Goal: Task Accomplishment & Management: Use online tool/utility

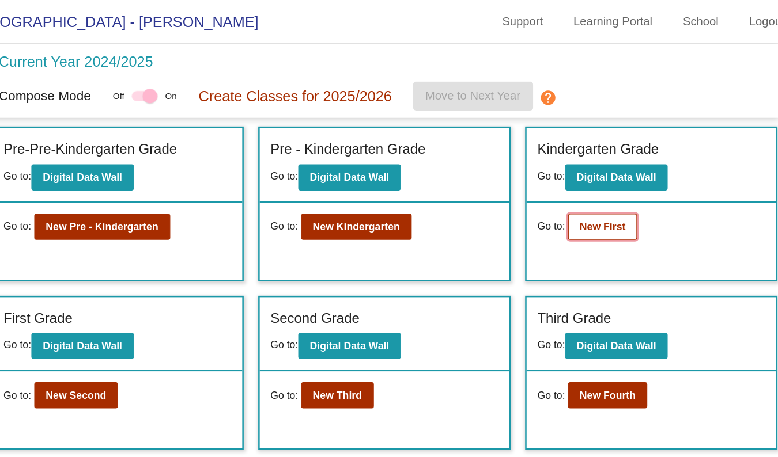
click at [626, 180] on b "New First" at bounding box center [624, 179] width 36 height 9
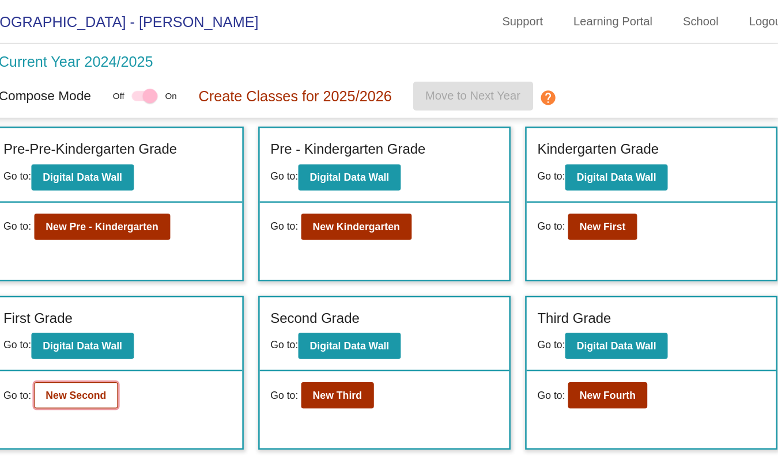
click at [219, 314] on b "New Second" at bounding box center [207, 313] width 48 height 9
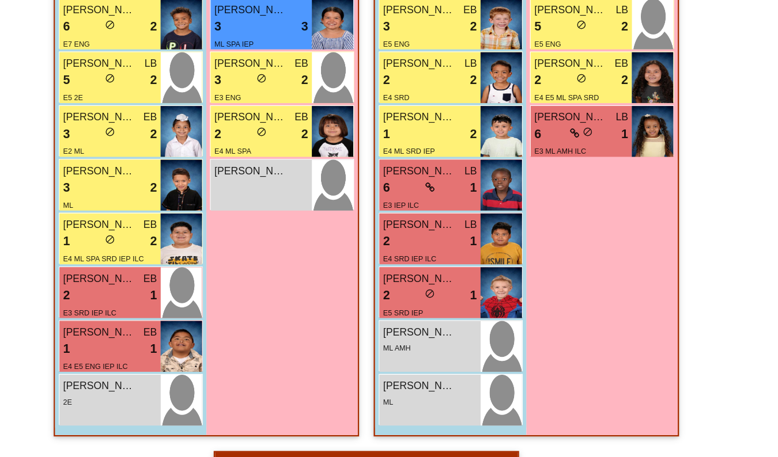
scroll to position [507, 0]
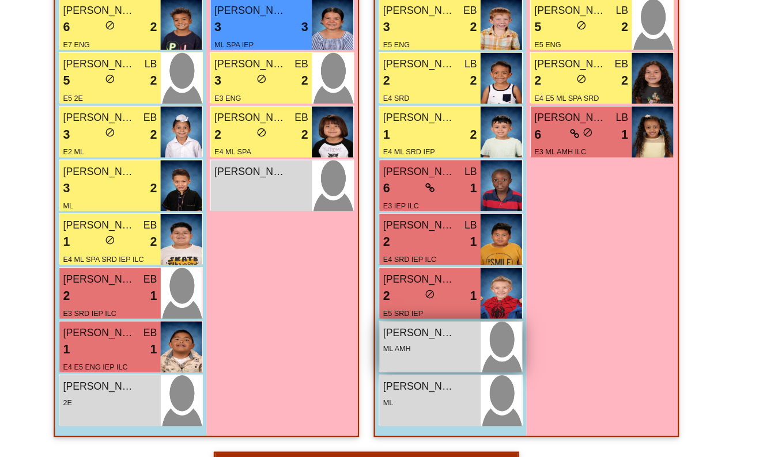
click at [458, 363] on div "[PERSON_NAME]" at bounding box center [439, 358] width 74 height 12
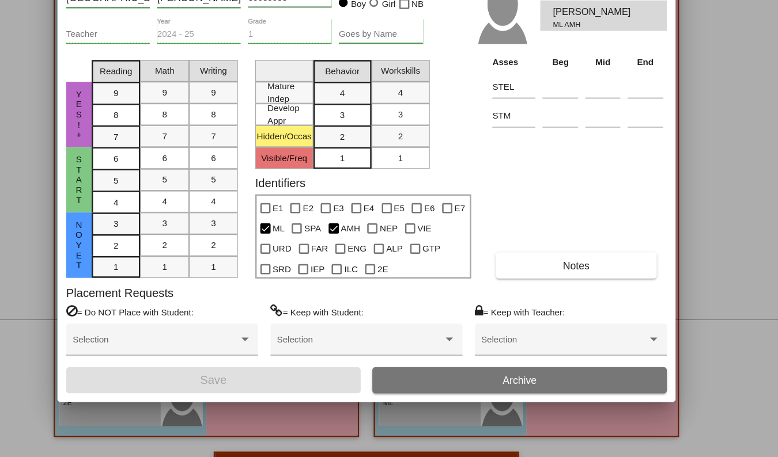
scroll to position [0, 0]
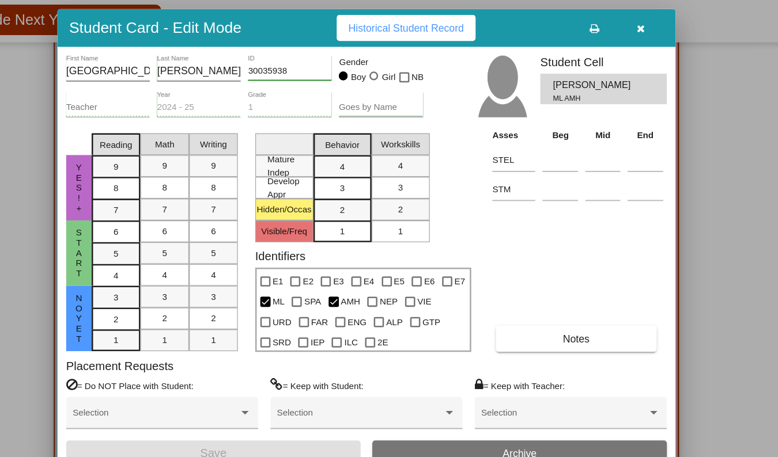
click at [606, 61] on icon "button" at bounding box center [606, 59] width 6 height 8
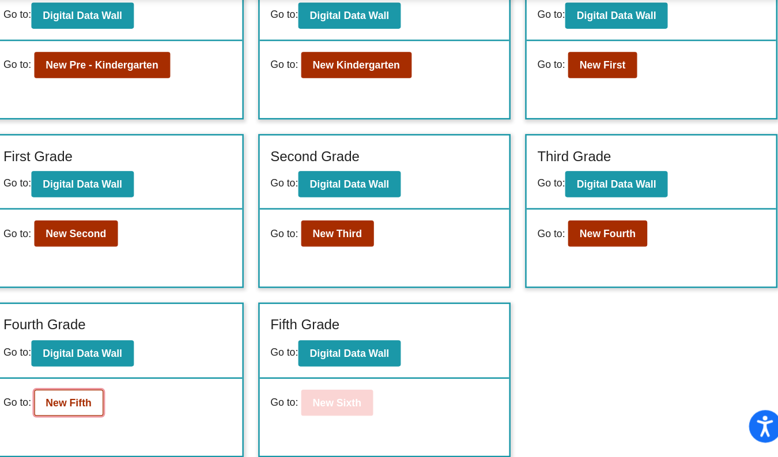
click at [191, 412] on b "New Fifth" at bounding box center [201, 414] width 36 height 9
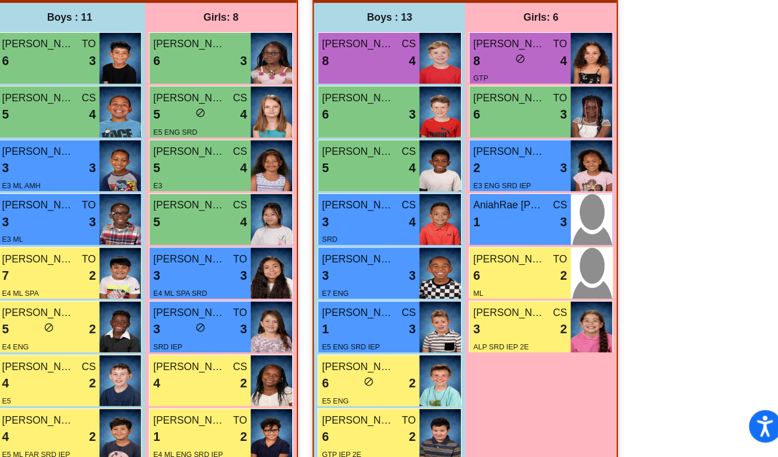
scroll to position [247, 0]
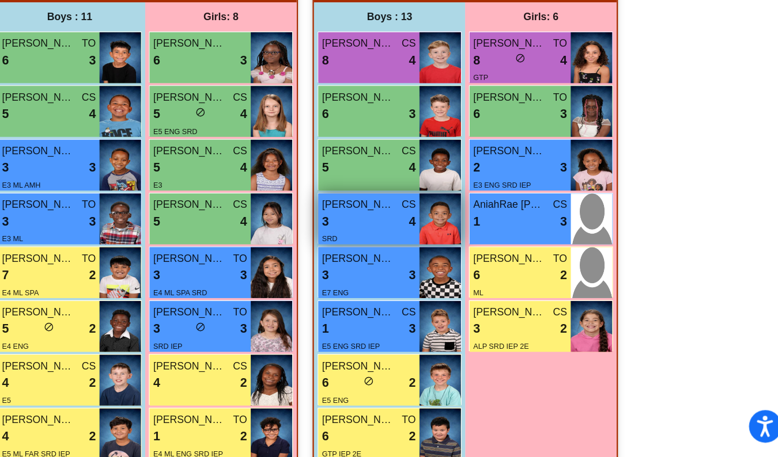
click at [448, 272] on div "3 lock do_not_disturb_alt 4" at bounding box center [439, 270] width 74 height 15
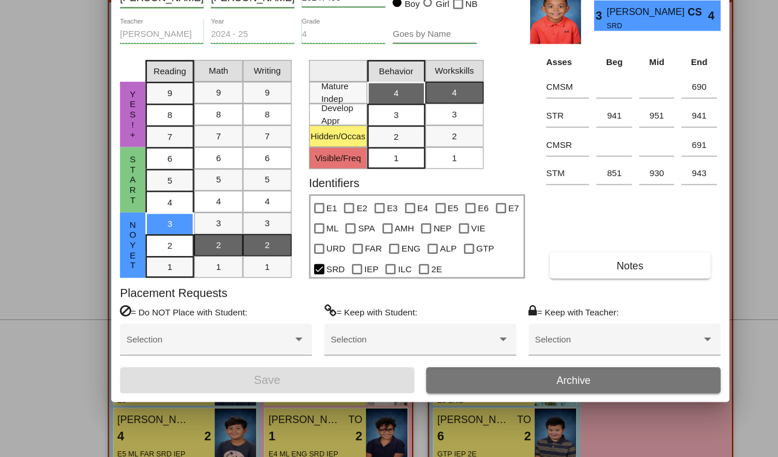
scroll to position [0, 0]
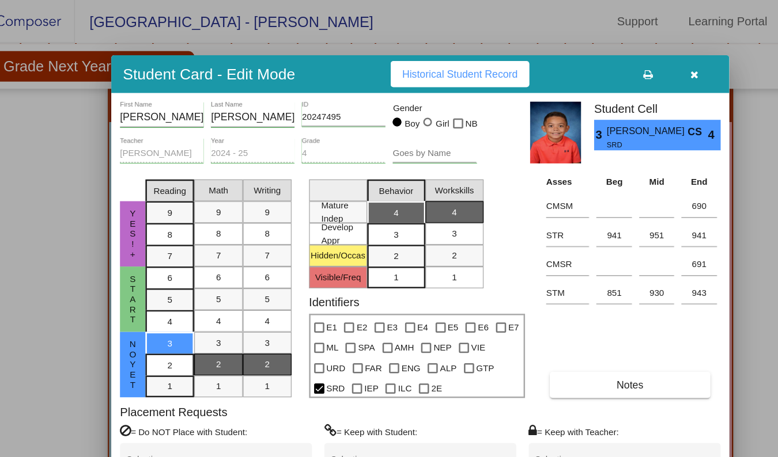
click at [606, 58] on icon "button" at bounding box center [606, 59] width 6 height 8
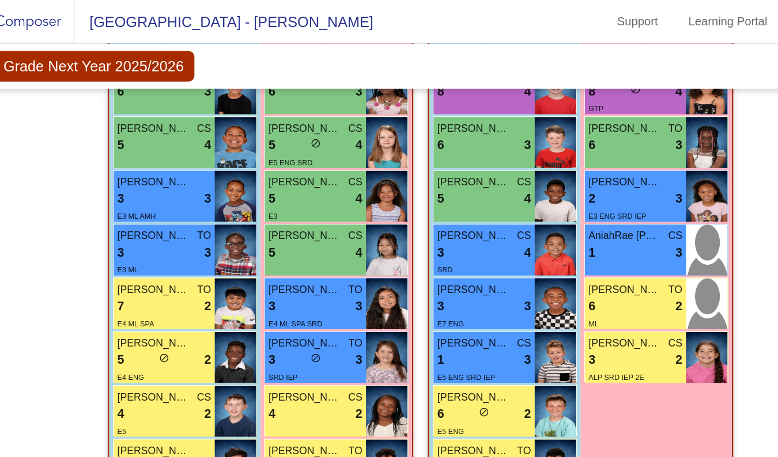
scroll to position [319, 0]
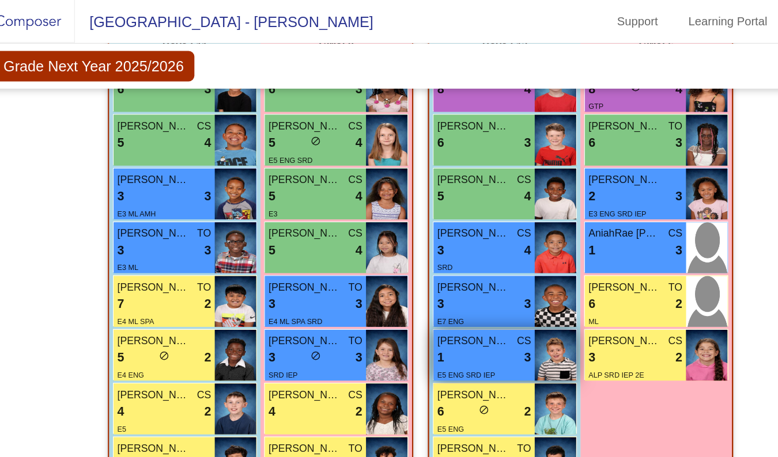
click at [440, 279] on div "1 lock do_not_disturb_alt 3" at bounding box center [439, 283] width 74 height 15
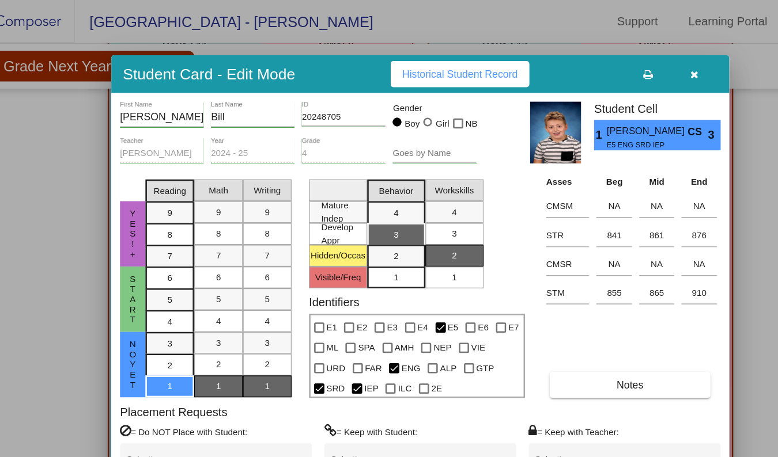
click at [110, 120] on div at bounding box center [389, 228] width 778 height 457
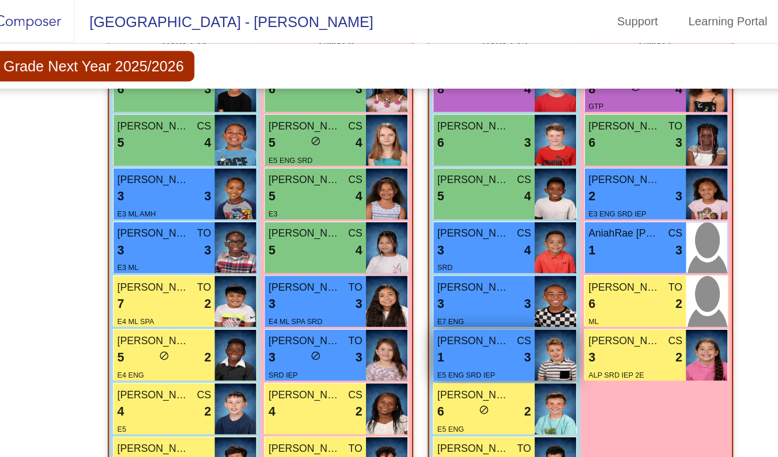
click at [443, 291] on div "E5 ENG SRD IEP" at bounding box center [439, 297] width 74 height 12
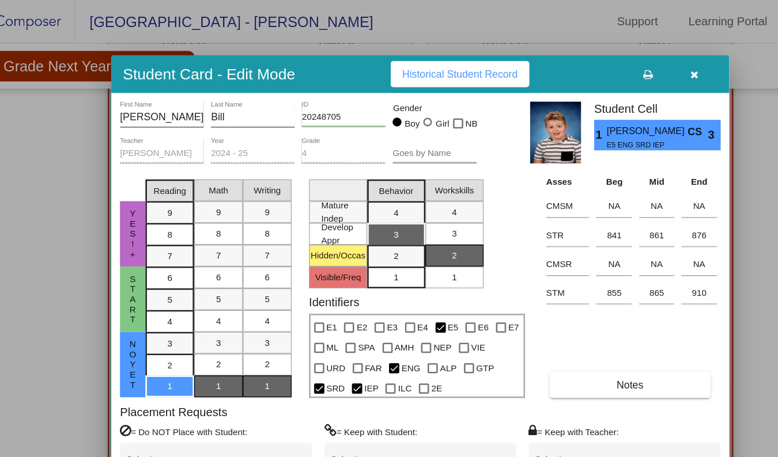
click at [614, 59] on button "button" at bounding box center [605, 58] width 37 height 21
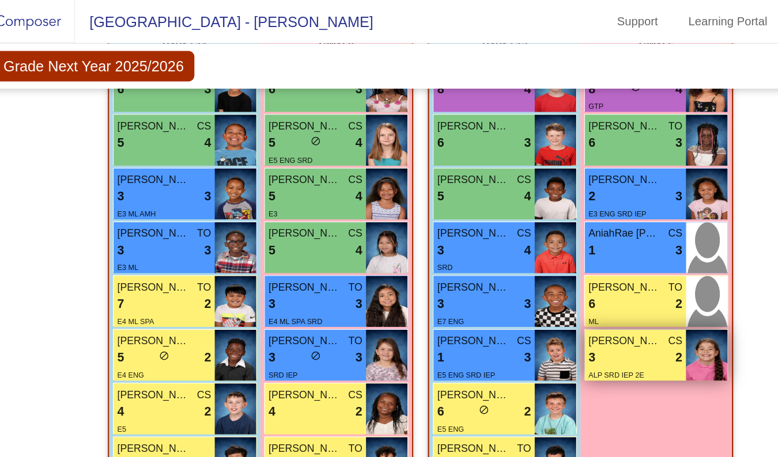
click at [573, 286] on div "3 lock do_not_disturb_alt 2" at bounding box center [559, 283] width 74 height 15
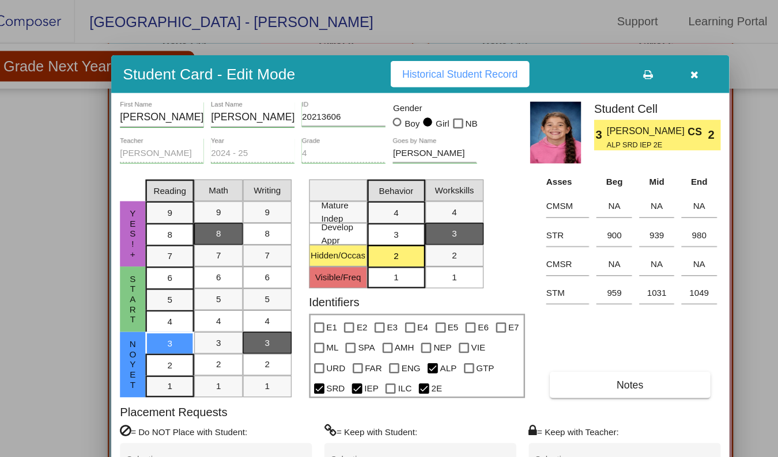
click at [607, 63] on icon "button" at bounding box center [606, 59] width 6 height 8
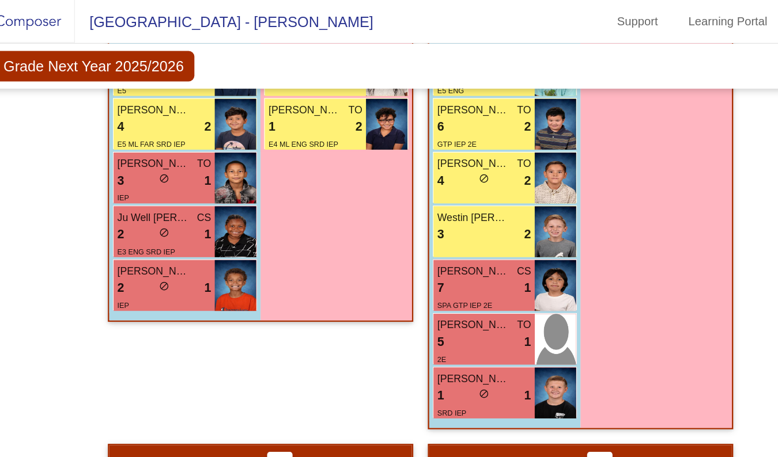
scroll to position [588, 0]
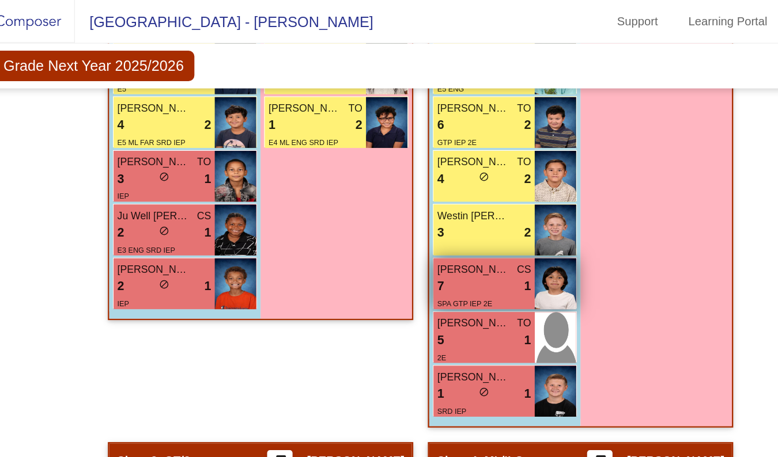
click at [442, 223] on div "7 lock do_not_disturb_alt 1" at bounding box center [439, 227] width 74 height 15
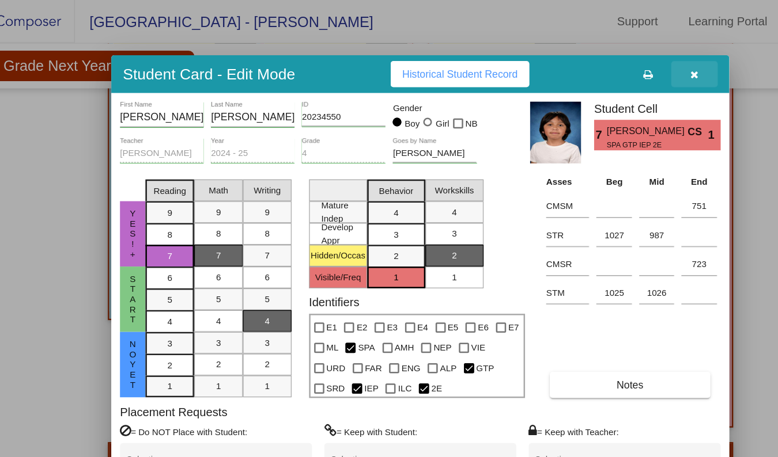
click at [606, 69] on button "button" at bounding box center [605, 58] width 37 height 21
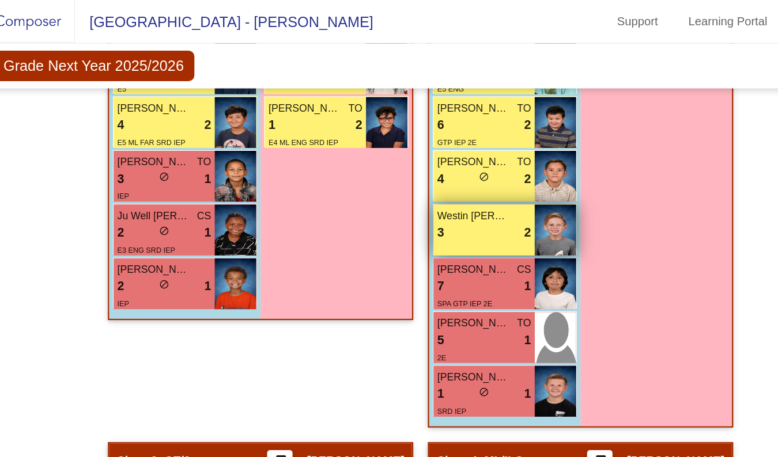
click at [445, 194] on div "Westin [PERSON_NAME] 3 lock do_not_disturb_alt 2" at bounding box center [439, 182] width 80 height 40
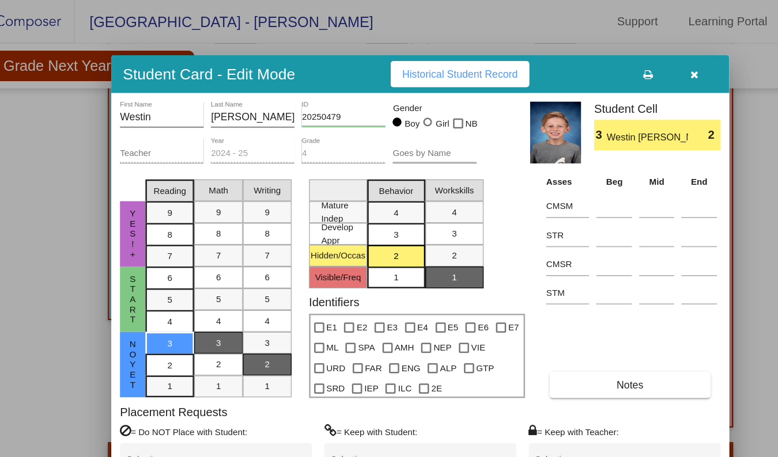
click at [614, 64] on button "button" at bounding box center [605, 58] width 37 height 21
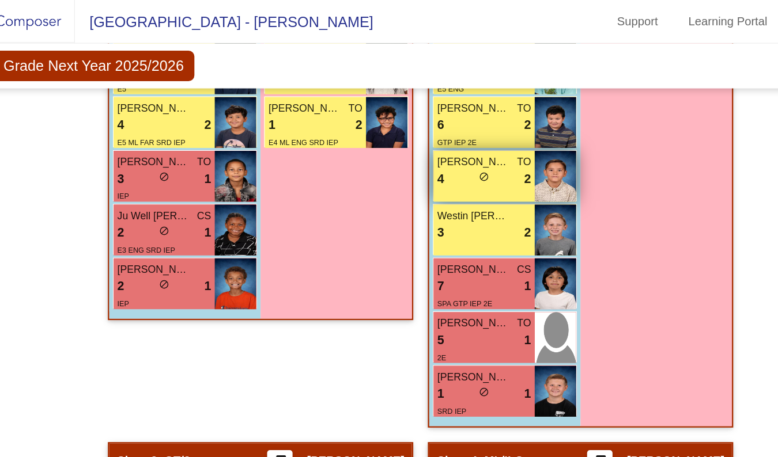
click at [456, 146] on div "4 lock do_not_disturb_alt 2" at bounding box center [439, 142] width 74 height 15
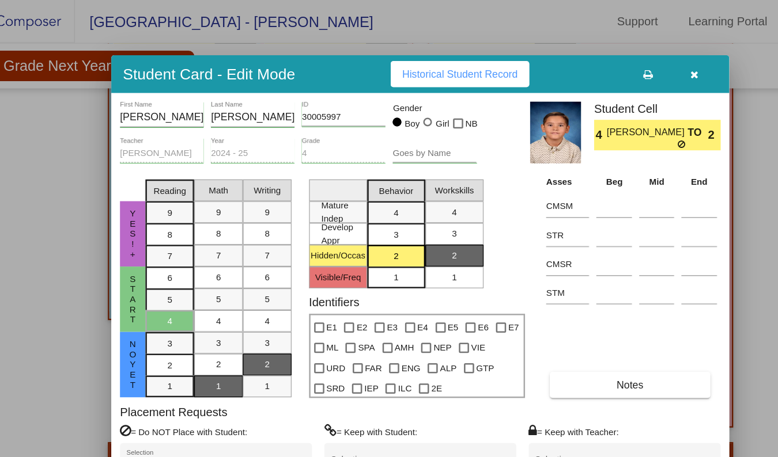
click at [605, 66] on button "button" at bounding box center [605, 58] width 37 height 21
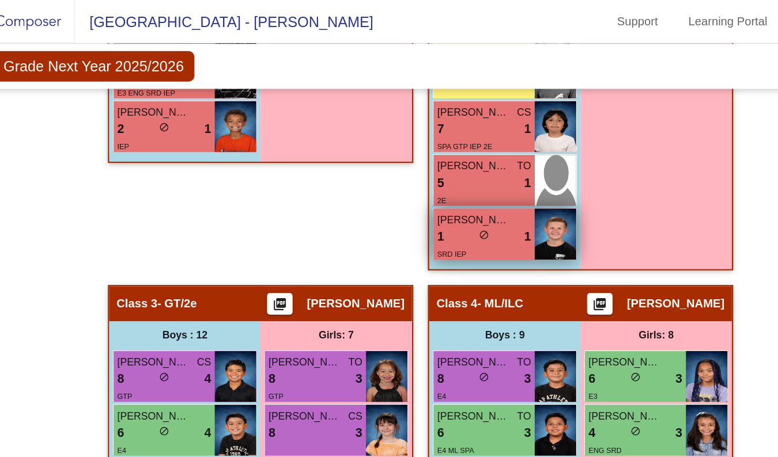
scroll to position [715, 0]
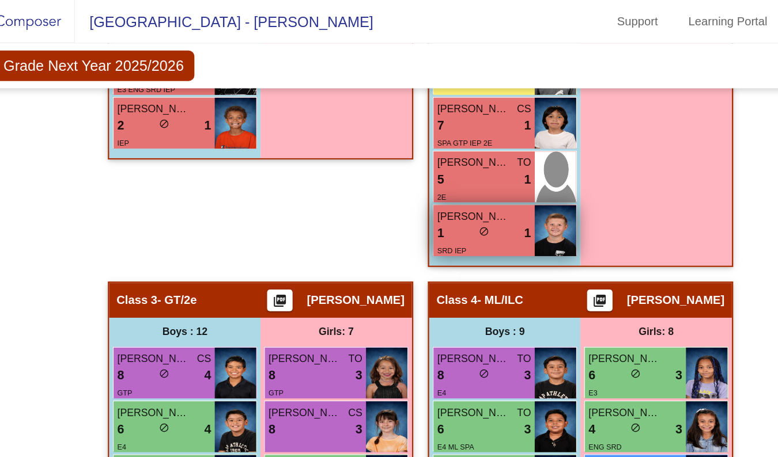
click at [444, 183] on div "1 lock do_not_disturb_alt 1" at bounding box center [439, 185] width 74 height 15
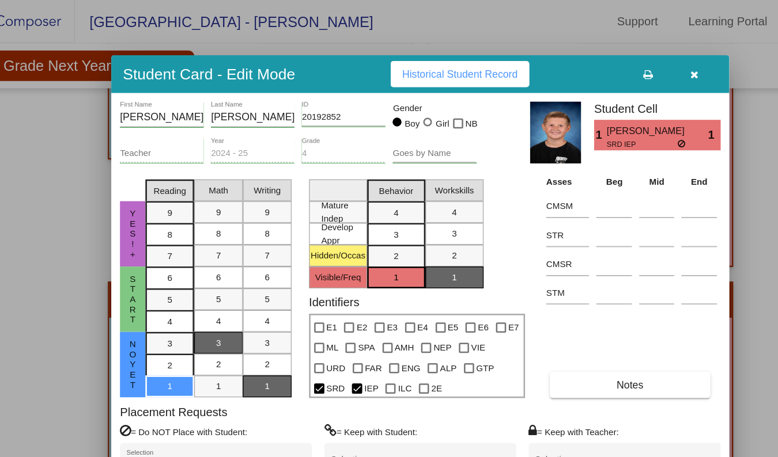
click at [604, 54] on span "button" at bounding box center [606, 58] width 6 height 9
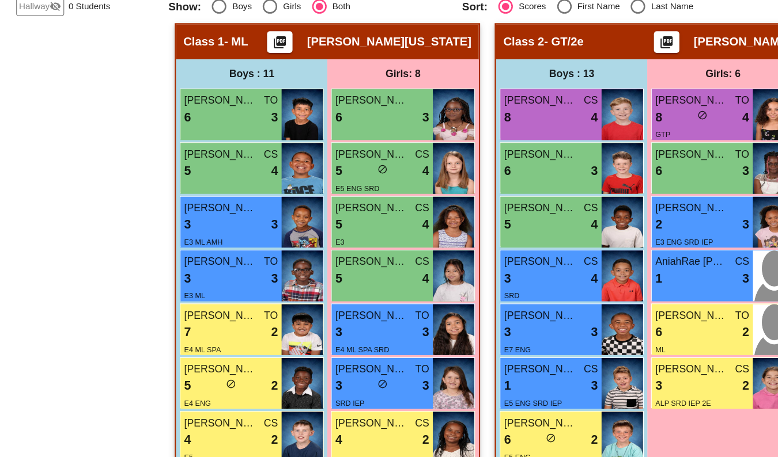
scroll to position [195, 3]
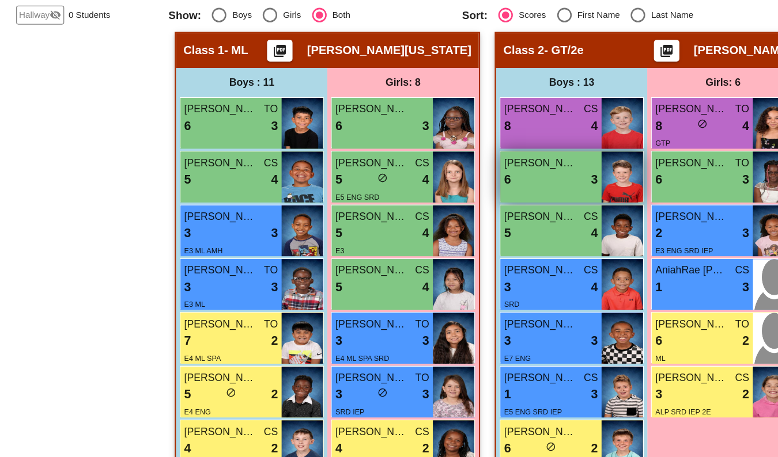
click at [450, 236] on div "6 lock do_not_disturb_alt 3" at bounding box center [436, 237] width 74 height 15
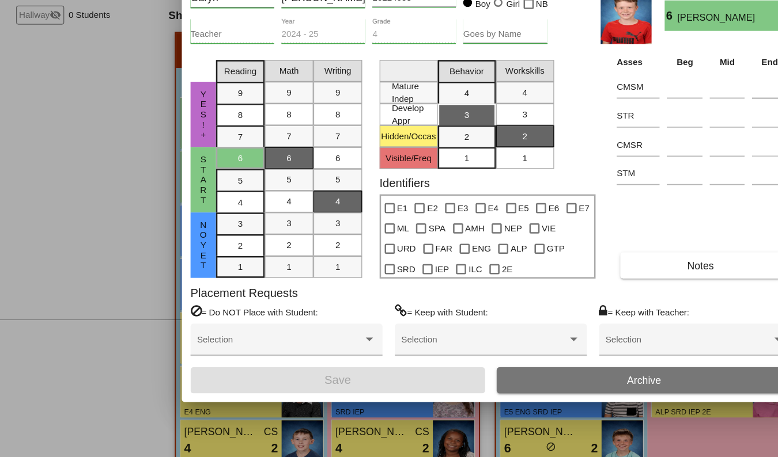
scroll to position [0, 0]
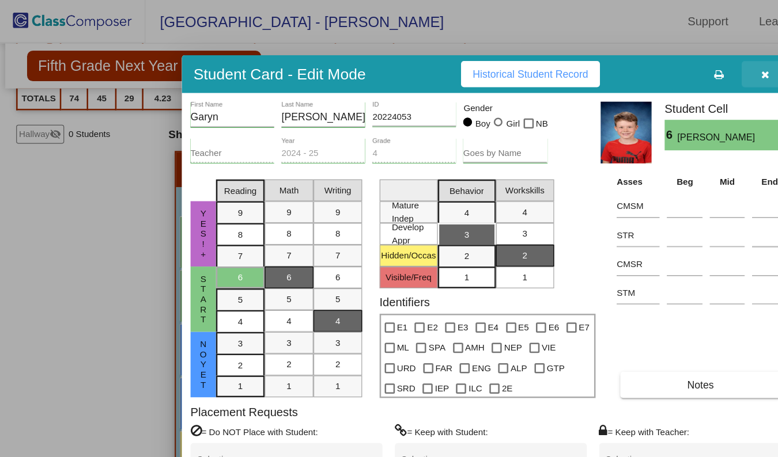
click at [607, 55] on icon "button" at bounding box center [606, 59] width 6 height 8
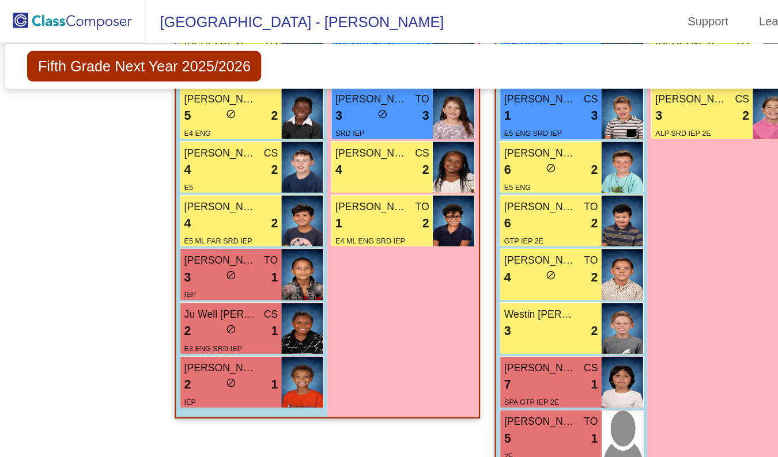
scroll to position [510, 3]
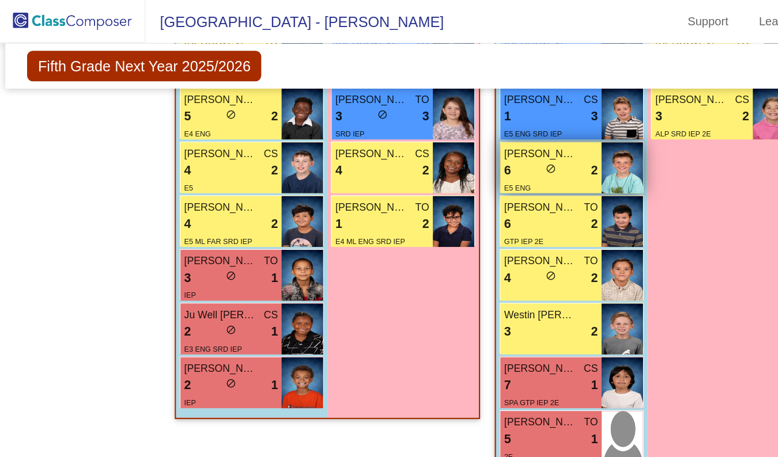
click at [448, 137] on div "6 lock do_not_disturb_alt 2" at bounding box center [436, 135] width 74 height 15
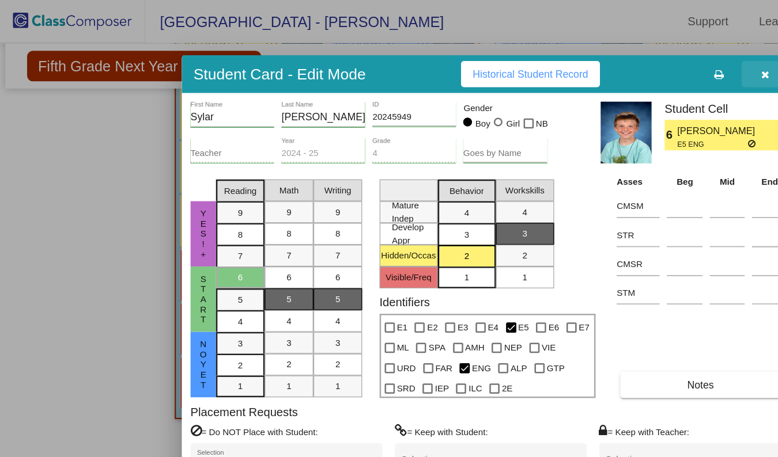
click at [606, 61] on icon "button" at bounding box center [606, 59] width 6 height 8
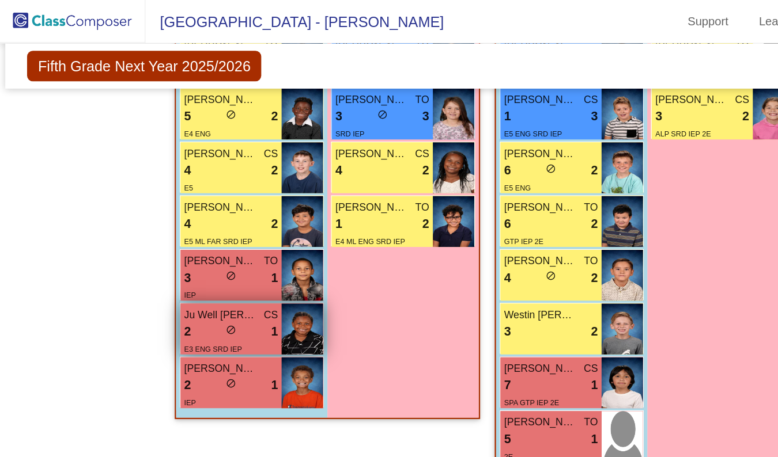
click at [193, 260] on div "2 lock do_not_disturb_alt 1" at bounding box center [183, 263] width 74 height 15
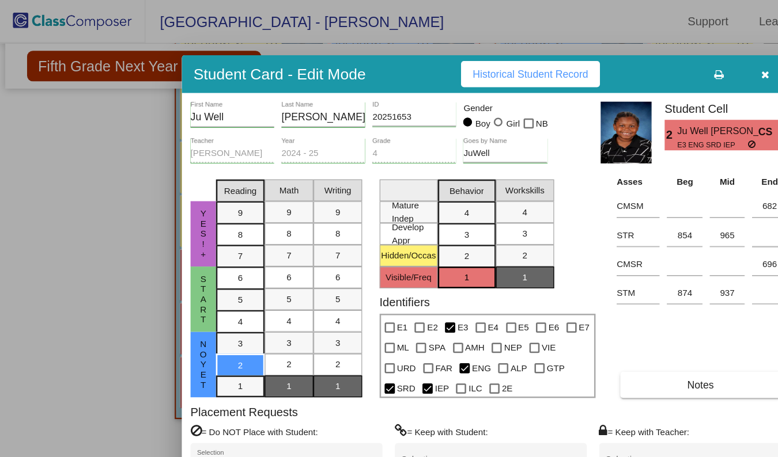
click at [263, 329] on div "Placement Requests = Do NOT Place with Student: [PERSON_NAME] Selection = Keep …" at bounding box center [389, 353] width 476 height 65
click at [605, 56] on icon "button" at bounding box center [606, 59] width 6 height 8
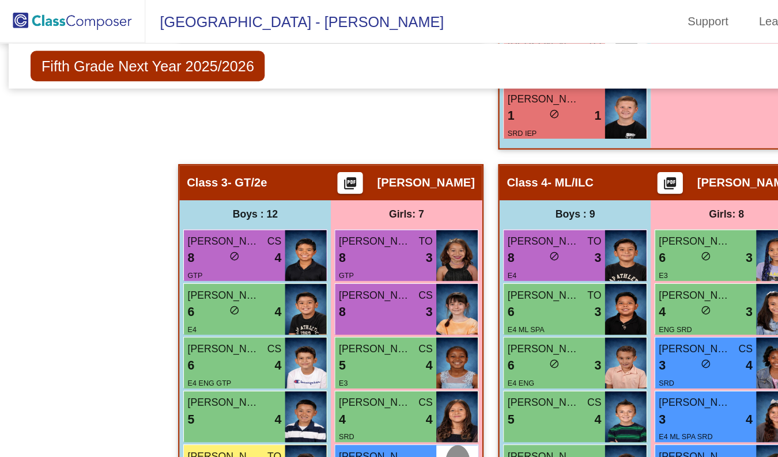
scroll to position [809, 0]
